Goal: Information Seeking & Learning: Learn about a topic

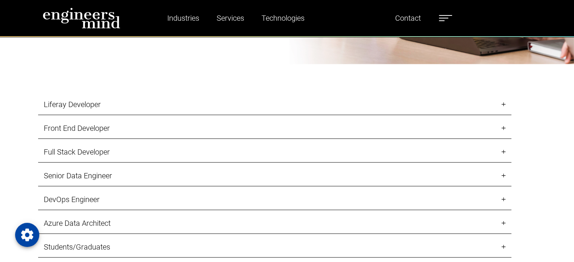
scroll to position [754, 0]
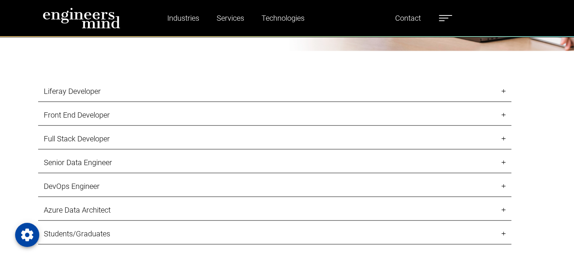
click at [238, 114] on link "Front End Developer" at bounding box center [274, 115] width 473 height 21
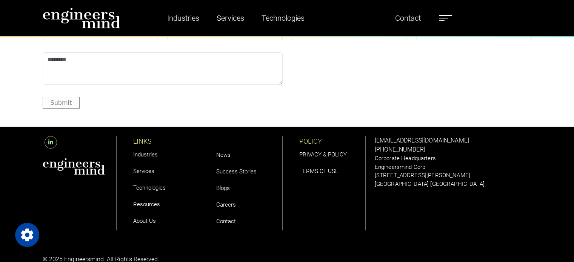
scroll to position [2868, 0]
click at [228, 206] on link "Careers" at bounding box center [226, 204] width 20 height 7
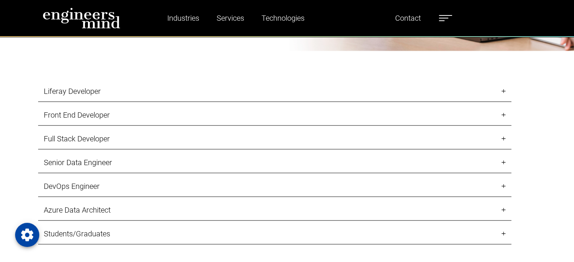
scroll to position [754, 0]
click at [81, 113] on link "Front End Developer" at bounding box center [274, 114] width 473 height 21
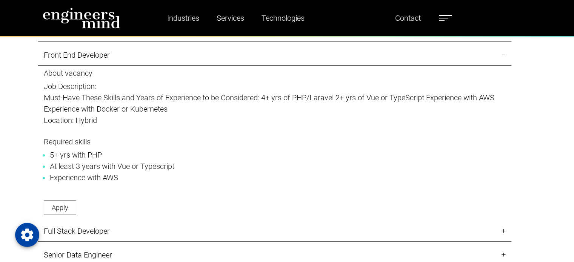
scroll to position [905, 0]
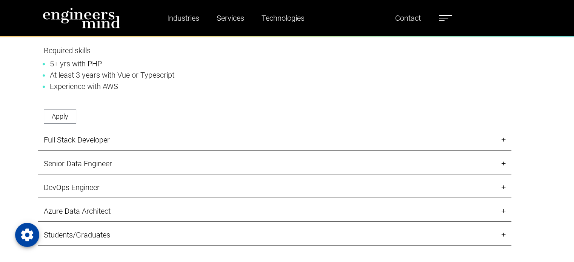
click at [89, 137] on link "Full Stack Developer" at bounding box center [274, 140] width 473 height 21
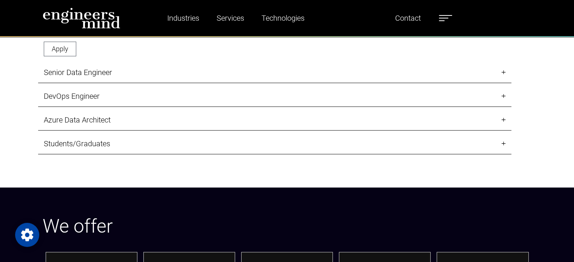
scroll to position [1169, 0]
